Goal: Find specific page/section

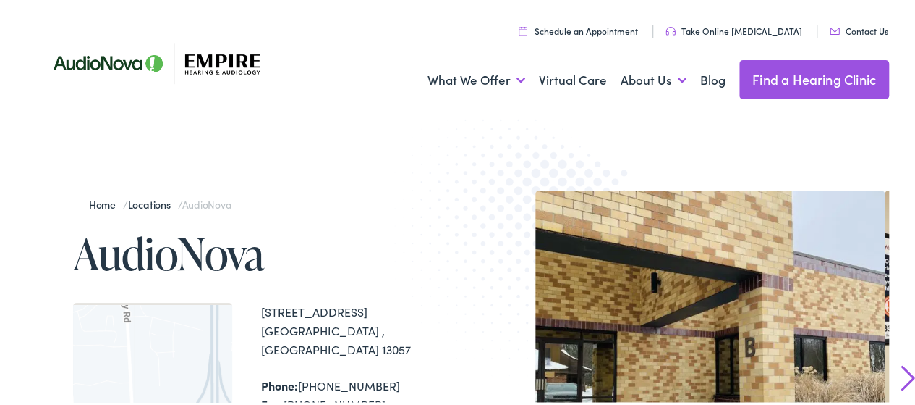
scroll to position [145, 0]
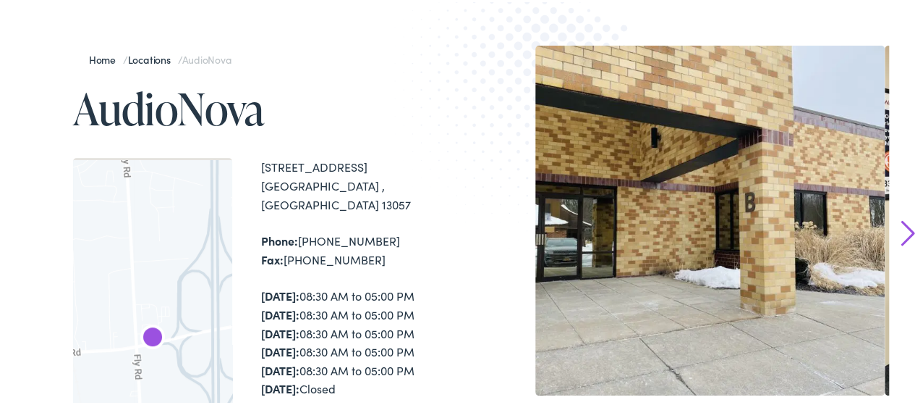
click at [261, 160] on div "[STREET_ADDRESS]" at bounding box center [362, 184] width 202 height 56
click at [421, 237] on img at bounding box center [535, 100] width 283 height 309
drag, startPoint x: 250, startPoint y: 162, endPoint x: 363, endPoint y: 207, distance: 121.5
click at [372, 230] on div "To navigate the map with touch gestures double-tap and hold your finger on the …" at bounding box center [268, 354] width 390 height 396
copy div "[STREET_ADDRESS] Phone: [PHONE_NUMBER] Fax: [PHONE_NUMBER]"
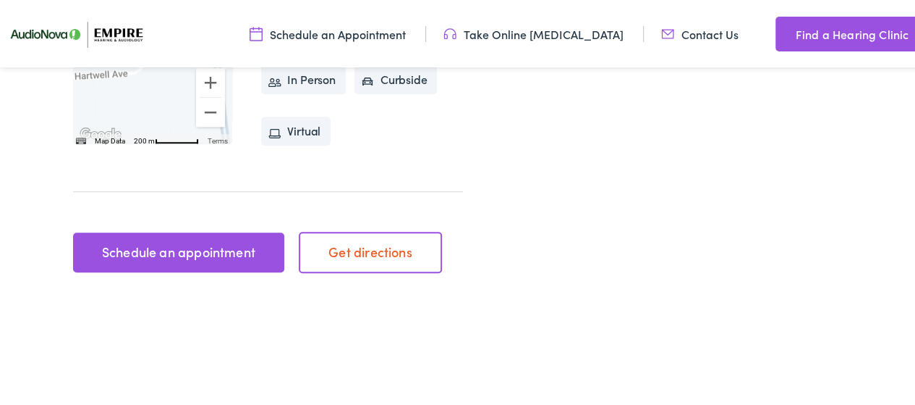
scroll to position [579, 0]
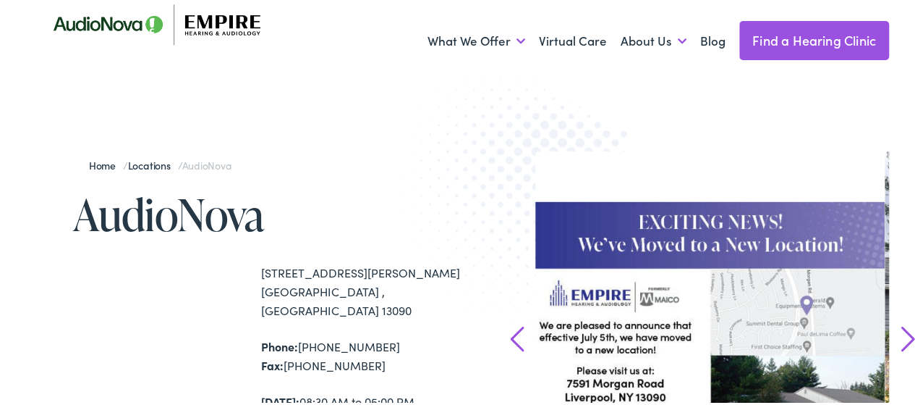
scroll to position [145, 0]
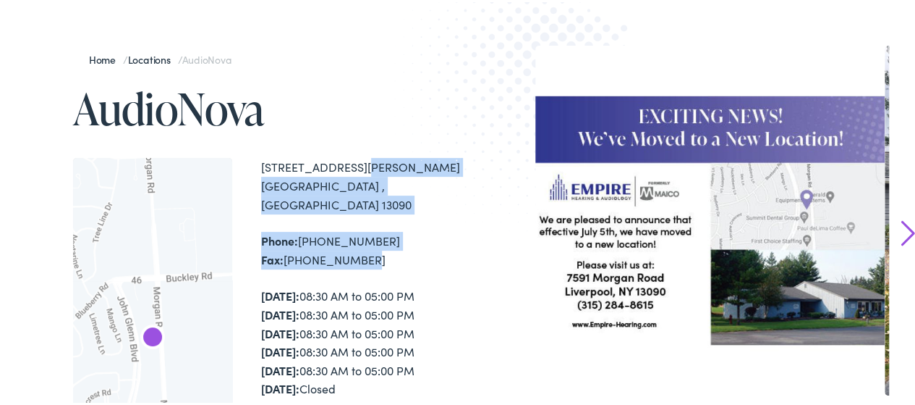
drag, startPoint x: 262, startPoint y: 167, endPoint x: 373, endPoint y: 234, distance: 129.8
click at [373, 237] on div "[STREET_ADDRESS][PERSON_NAME] Phone: [PHONE_NUMBER] Fax: [PHONE_NUMBER] [DATE]:…" at bounding box center [362, 354] width 202 height 396
copy div "[STREET_ADDRESS][PERSON_NAME] Phone: [PHONE_NUMBER] Fax: [PHONE_NUMBER]"
